Goal: Information Seeking & Learning: Understand process/instructions

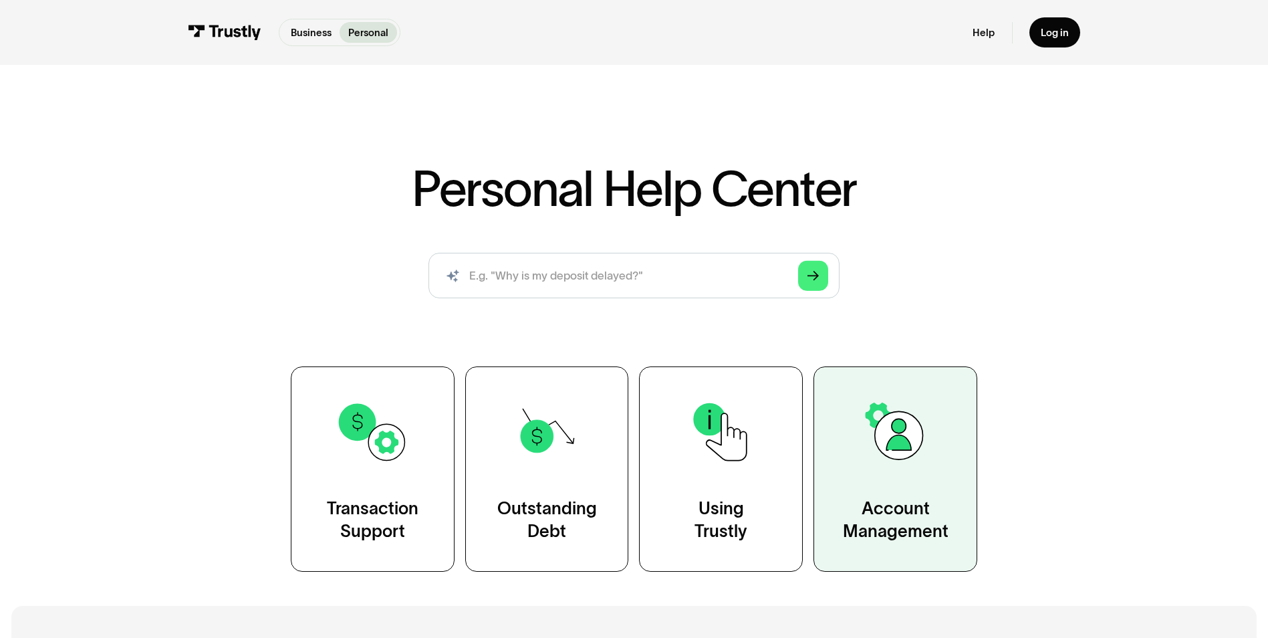
click at [884, 449] on img at bounding box center [896, 432] width 74 height 74
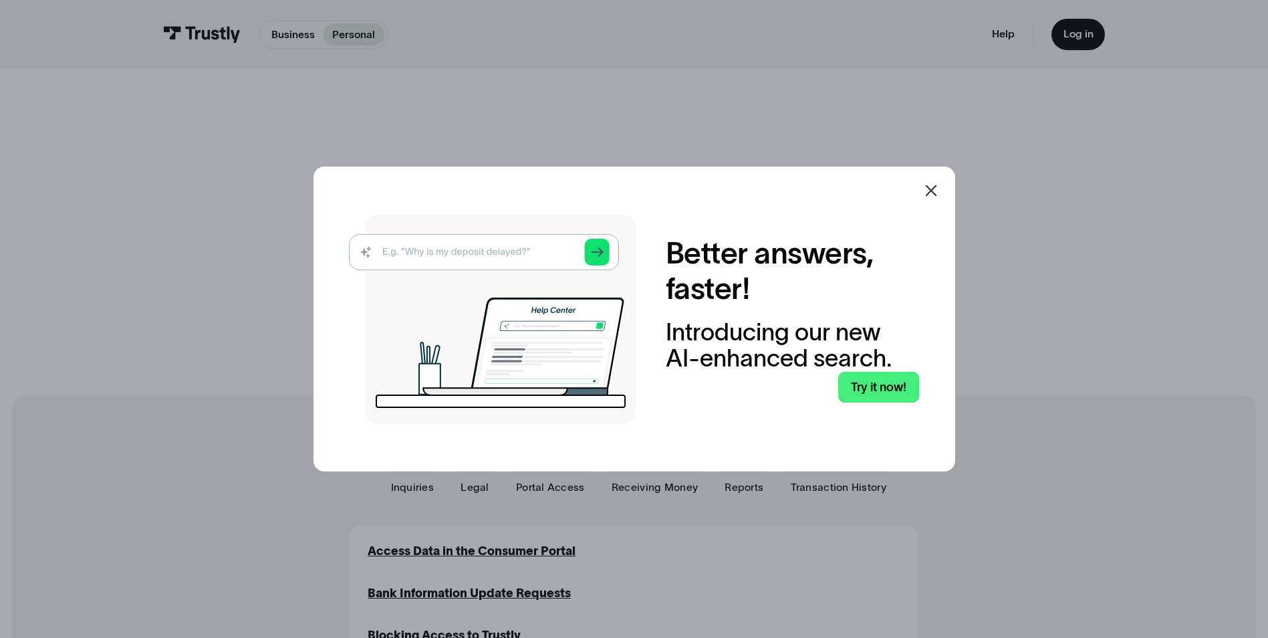
click at [939, 188] on icon at bounding box center [931, 191] width 16 height 16
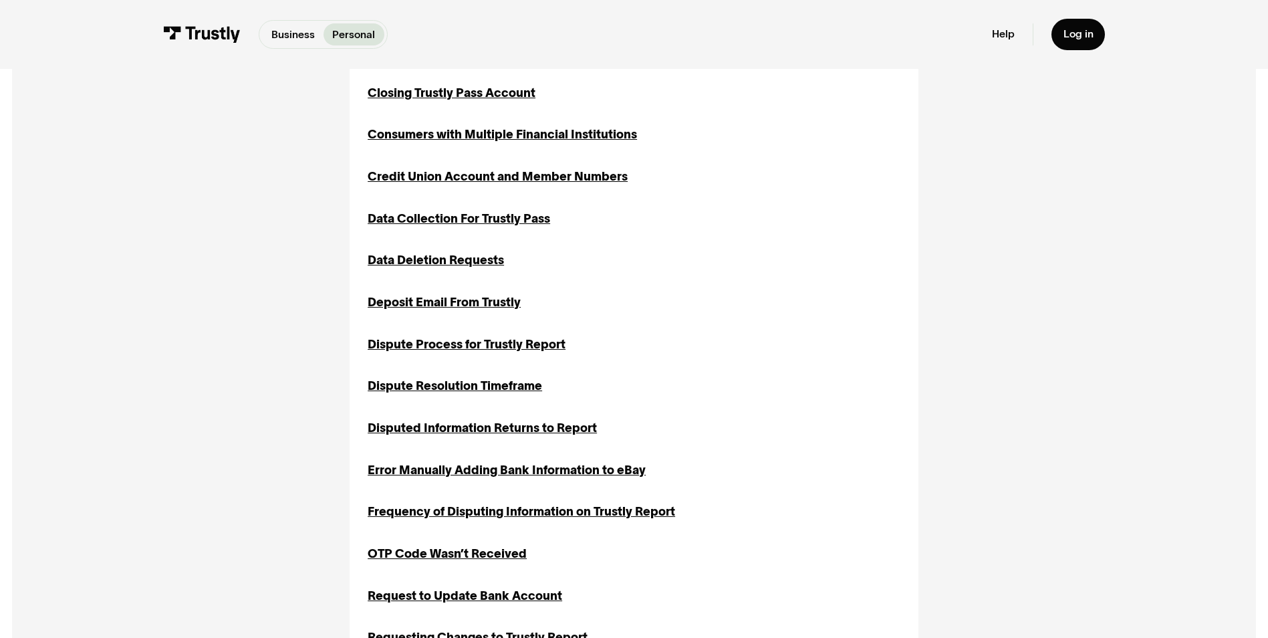
scroll to position [669, 0]
click at [450, 300] on div "Deposit Email From Trustly" at bounding box center [444, 302] width 153 height 18
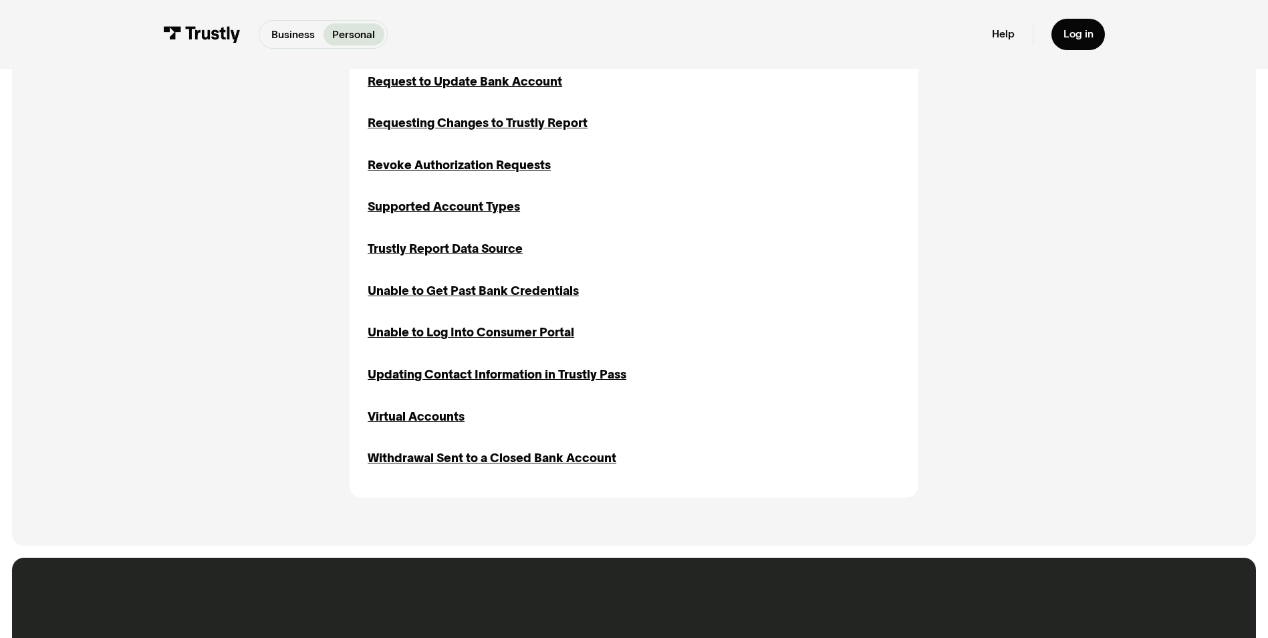
scroll to position [1115, 0]
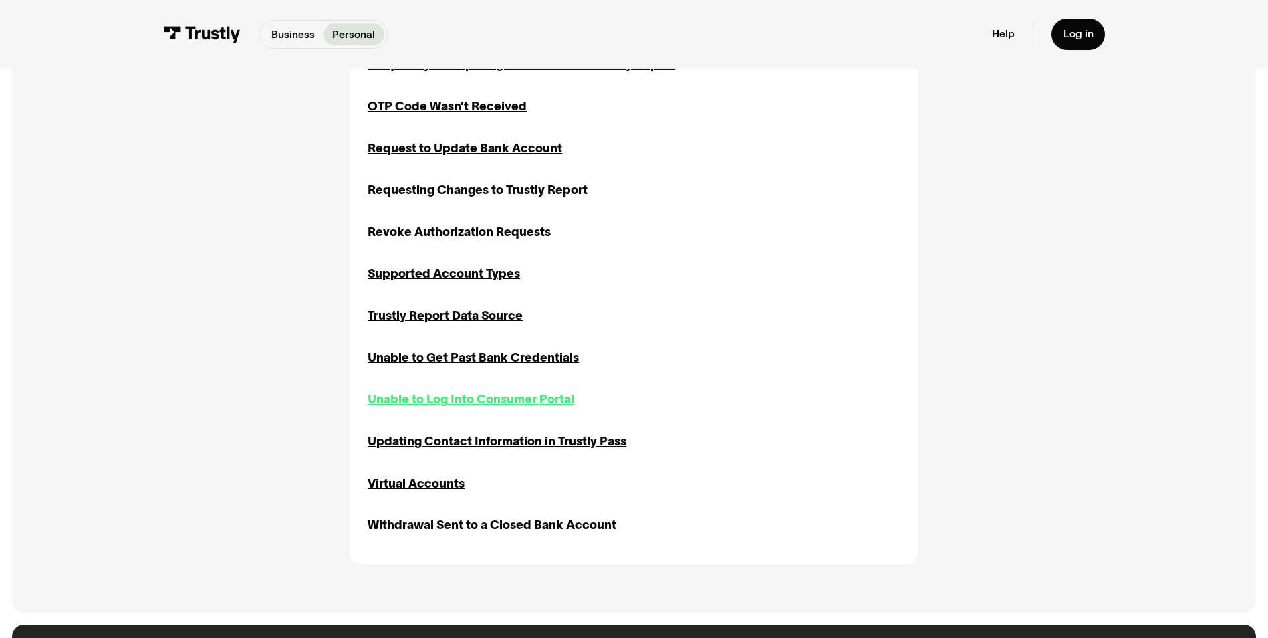
click at [533, 407] on div "Unable to Log Into Consumer Portal" at bounding box center [471, 399] width 207 height 18
